Goal: Task Accomplishment & Management: Manage account settings

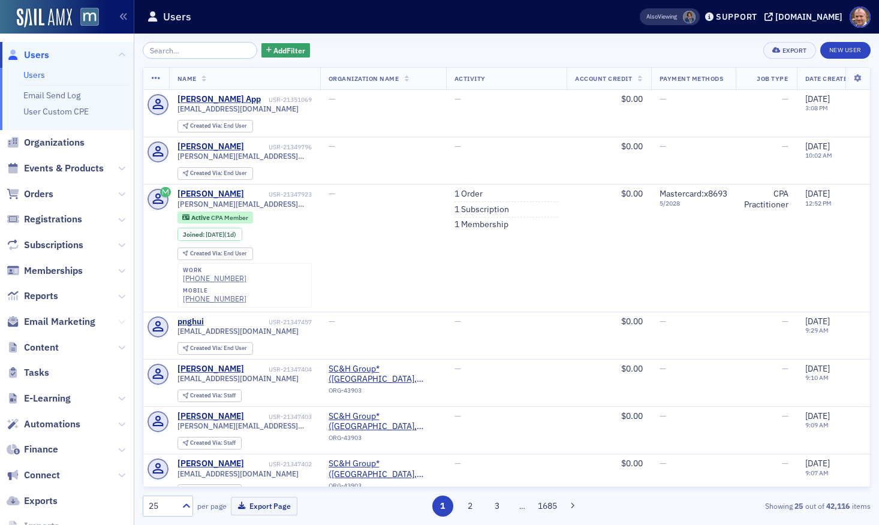
click at [123, 321] on icon at bounding box center [121, 321] width 7 height 7
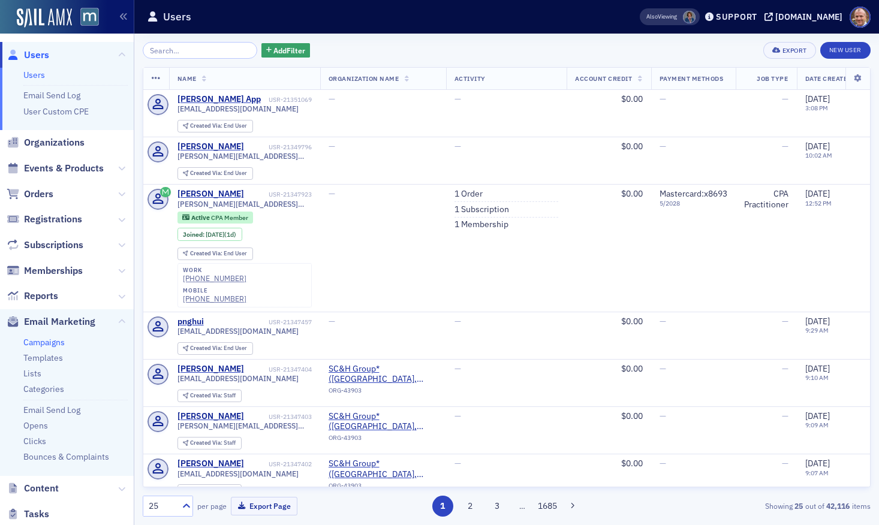
click at [55, 341] on link "Campaigns" at bounding box center [43, 342] width 41 height 11
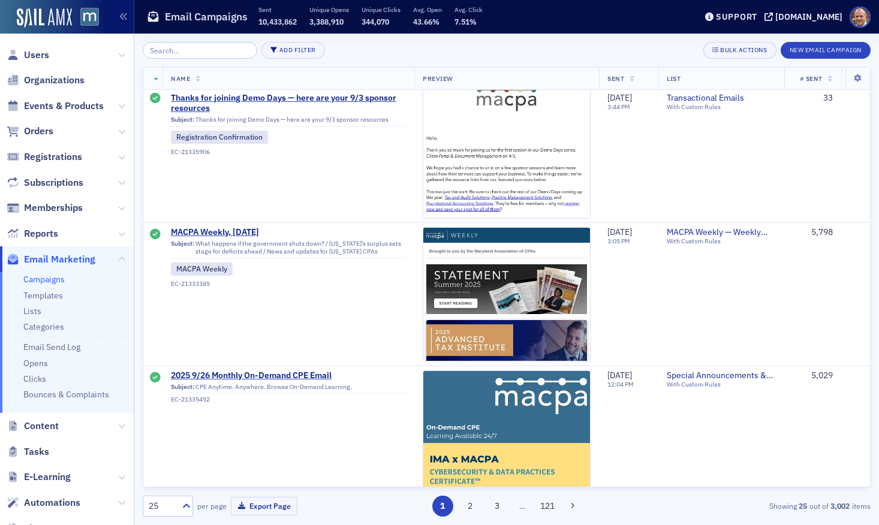
scroll to position [1590, 0]
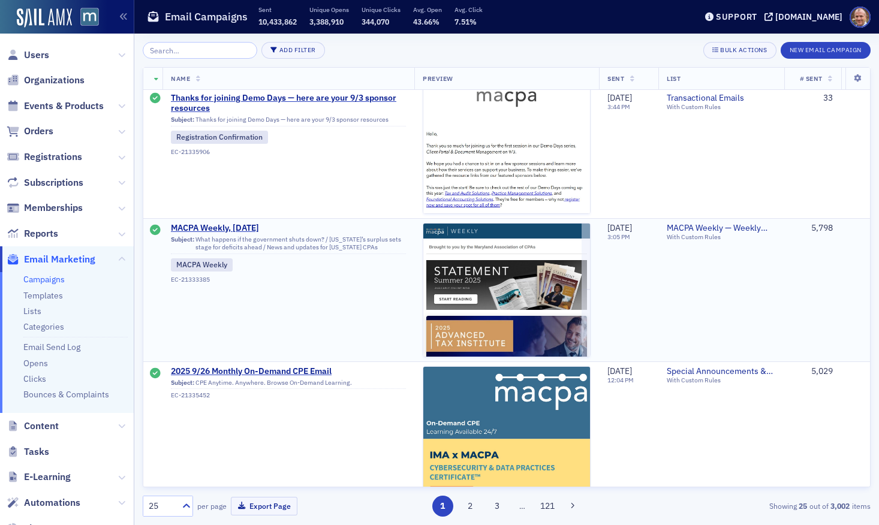
click at [239, 222] on td "MACPA Weekly, [DATE] Subject: What happens if the government shuts down? / [US_…" at bounding box center [288, 289] width 252 height 143
click at [239, 228] on span "MACPA Weekly, [DATE]" at bounding box center [288, 228] width 235 height 11
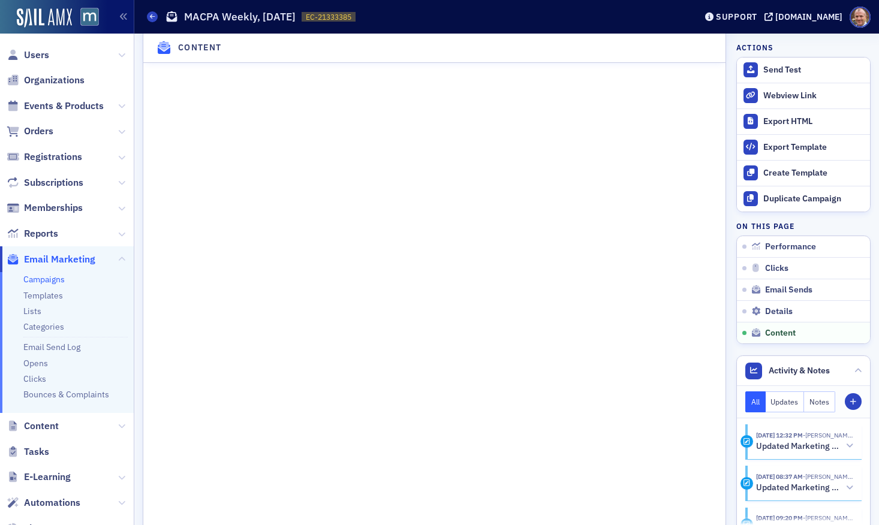
scroll to position [1963, 0]
